Goal: Task Accomplishment & Management: Use online tool/utility

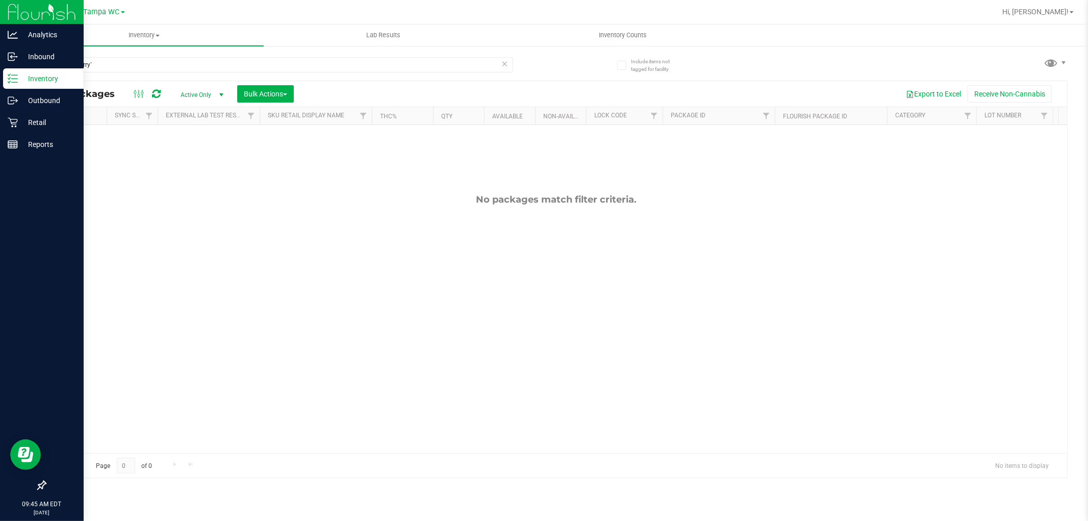
drag, startPoint x: 157, startPoint y: 64, endPoint x: 0, endPoint y: 80, distance: 157.4
click at [0, 80] on div "Analytics Inbound Inventory Outbound Retail Reports 09:45 AM EDT [DATE] 08/19 T…" at bounding box center [544, 260] width 1088 height 521
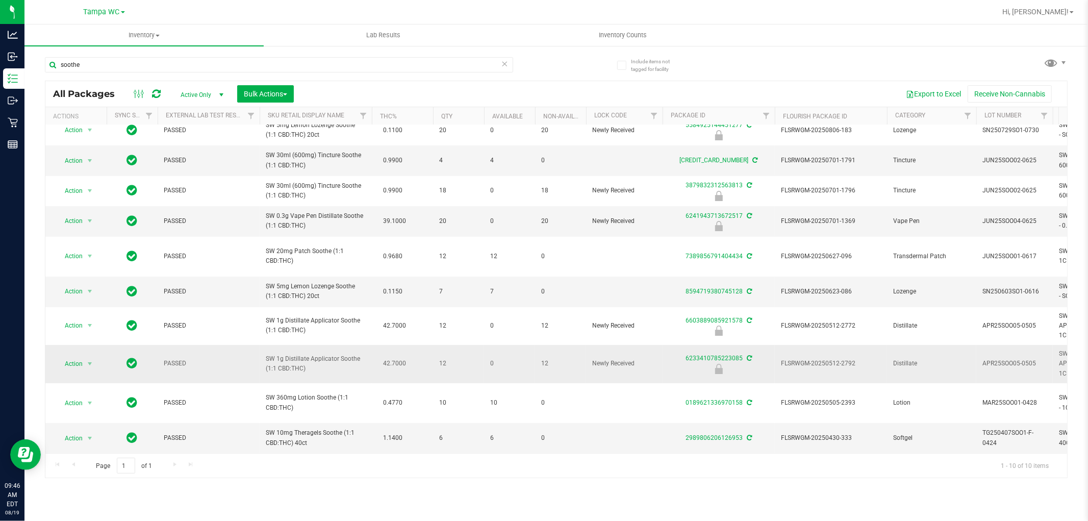
scroll to position [14, 0]
type input "soothe"
click at [83, 361] on span "Action" at bounding box center [70, 364] width 28 height 14
click at [78, 482] on li "Unlock package" at bounding box center [88, 486] width 65 height 15
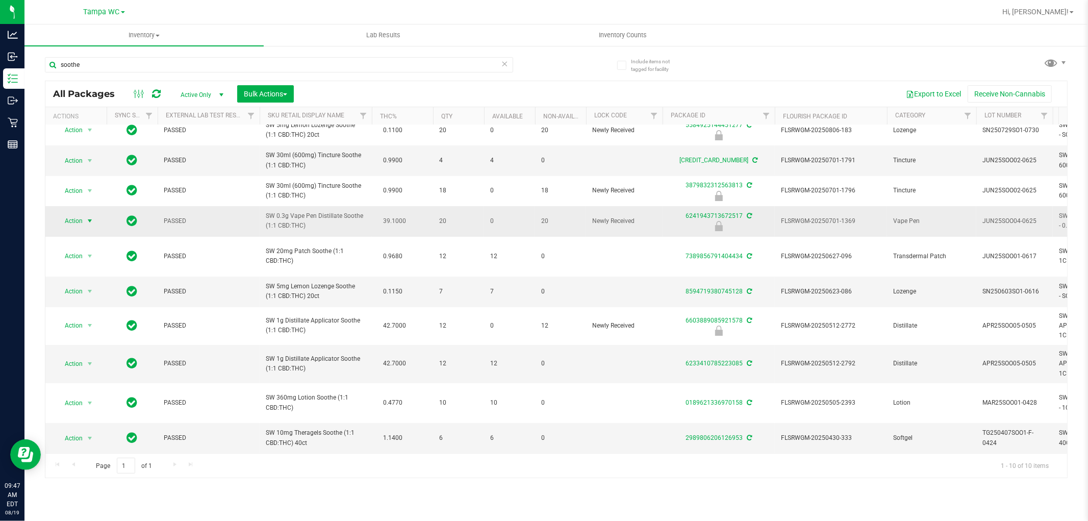
click at [82, 220] on span "Action" at bounding box center [70, 221] width 28 height 14
click at [70, 342] on li "Unlock package" at bounding box center [88, 345] width 65 height 15
